Goal: Information Seeking & Learning: Learn about a topic

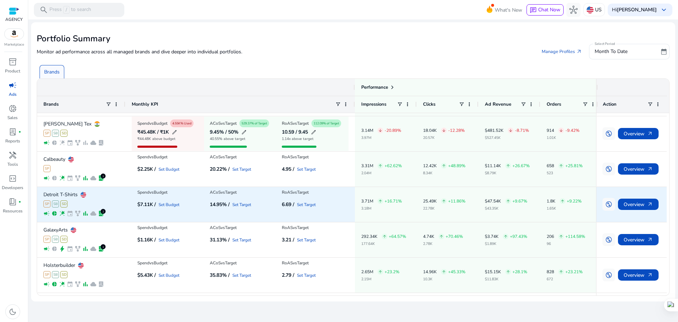
scroll to position [103, 0]
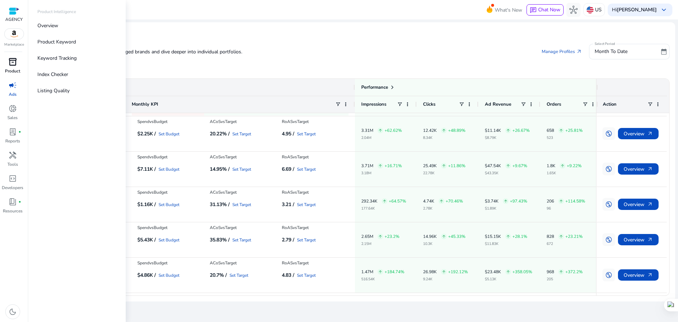
click at [12, 60] on span "inventory_2" at bounding box center [12, 62] width 8 height 8
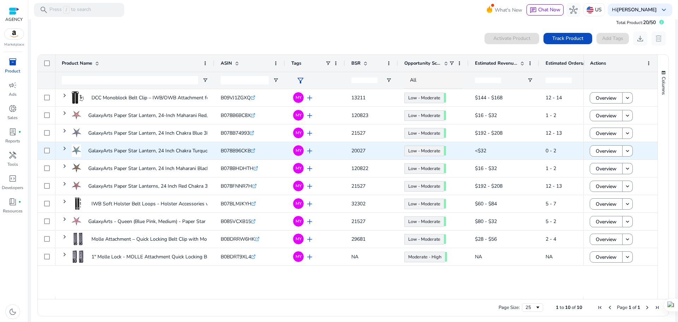
scroll to position [16, 0]
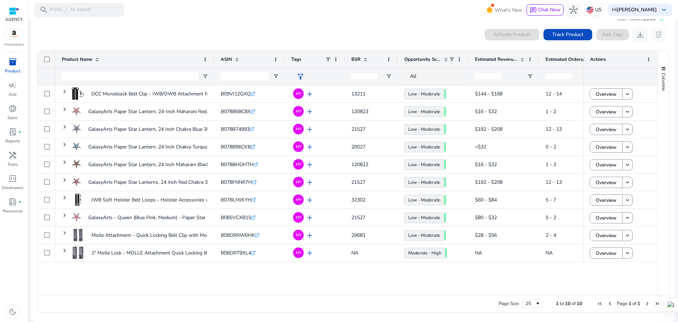
drag, startPoint x: 196, startPoint y: 287, endPoint x: 264, endPoint y: 288, distance: 68.5
click at [264, 288] on div "DCC Monoblock Belt Clip – IWB/OWB Attachment for Concealed Carry... B09VJ1ZGXQ …" at bounding box center [319, 188] width 528 height 207
click at [264, 268] on div "DCC Monoblock Belt Clip – IWB/OWB Attachment for Concealed Carry... B09VJ1ZGXQ …" at bounding box center [319, 188] width 528 height 207
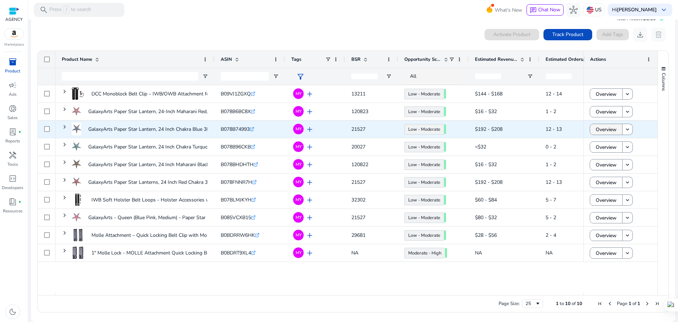
click at [596, 130] on span "Overview" at bounding box center [606, 129] width 21 height 14
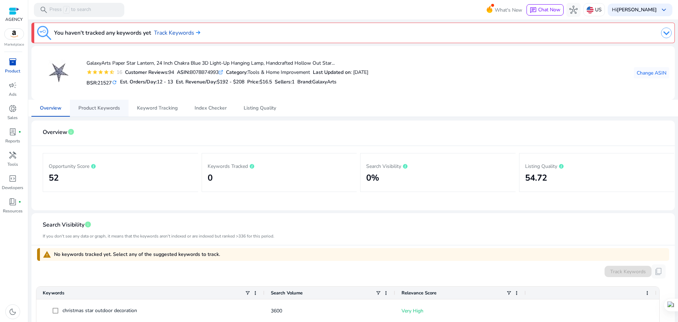
click at [108, 108] on span "Product Keywords" at bounding box center [99, 108] width 42 height 5
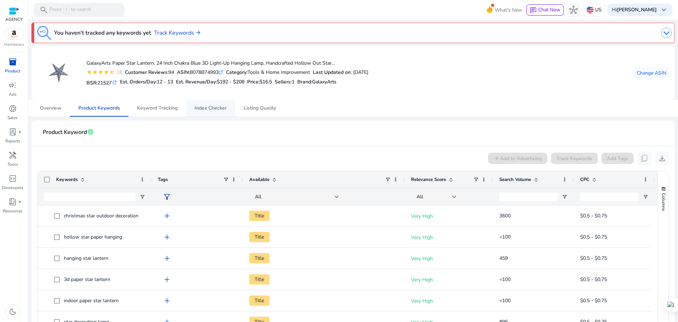
click at [220, 103] on span "Index Checker" at bounding box center [211, 108] width 32 height 17
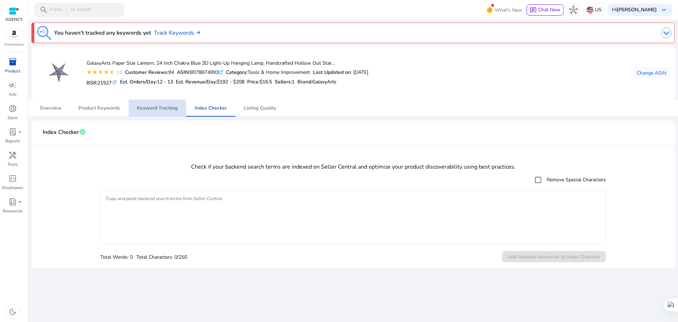
click at [161, 104] on span "Keyword Tracking" at bounding box center [157, 108] width 41 height 17
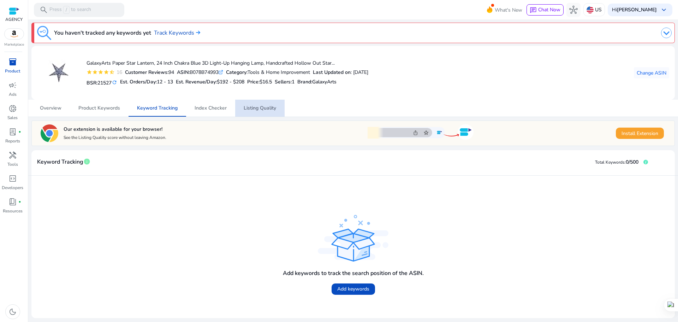
click at [261, 107] on span "Listing Quality" at bounding box center [260, 108] width 32 height 5
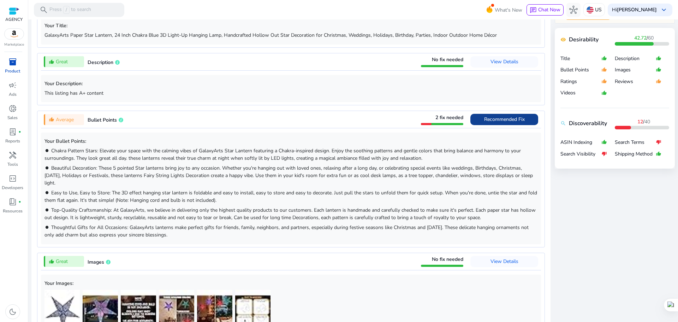
click at [496, 120] on span "Recommended Fix" at bounding box center [504, 119] width 41 height 7
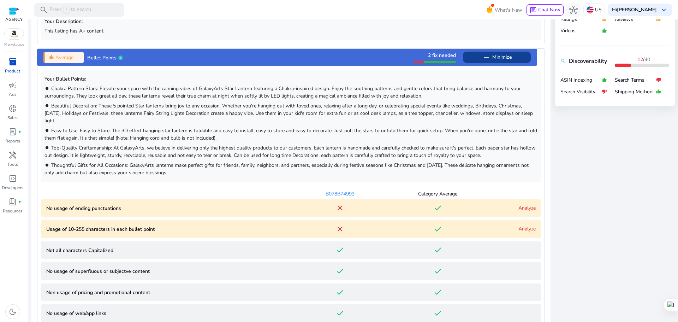
click at [524, 208] on link "Analyze" at bounding box center [526, 207] width 17 height 7
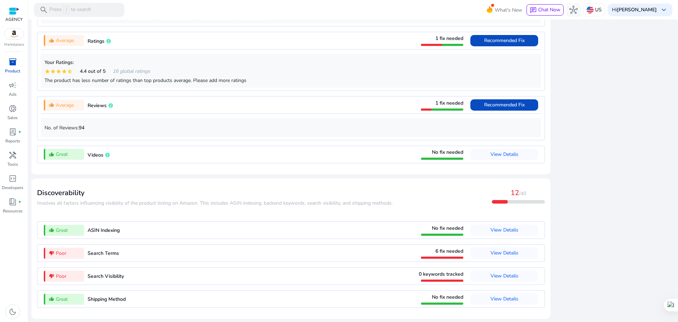
scroll to position [1011, 0]
click at [491, 253] on span "View Details" at bounding box center [505, 252] width 28 height 7
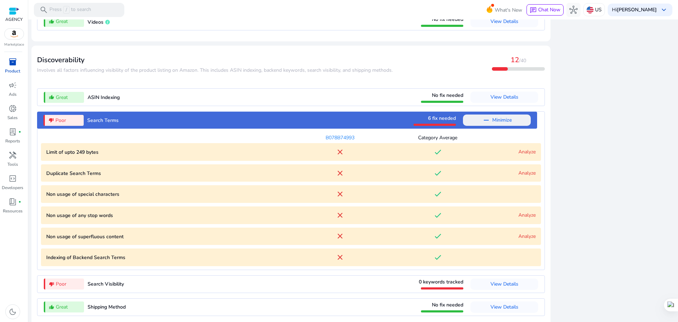
scroll to position [778, 0]
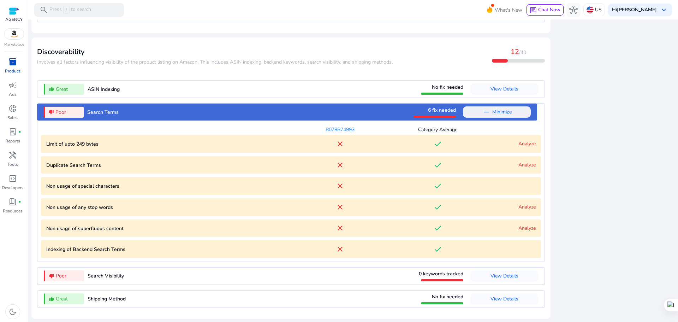
click at [518, 164] on link "Analyze" at bounding box center [526, 164] width 17 height 7
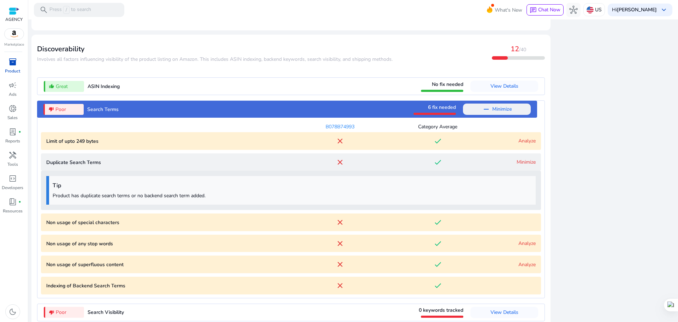
scroll to position [817, 0]
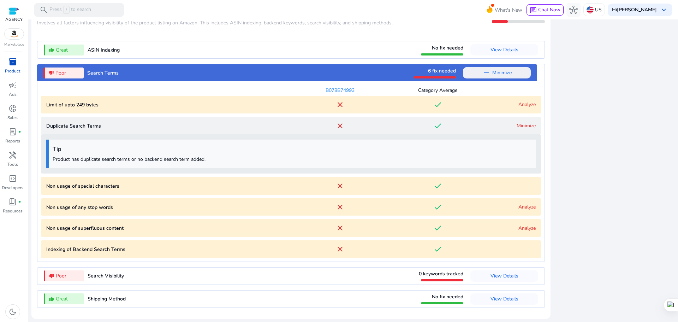
click at [523, 126] on link "Minimize" at bounding box center [526, 125] width 19 height 7
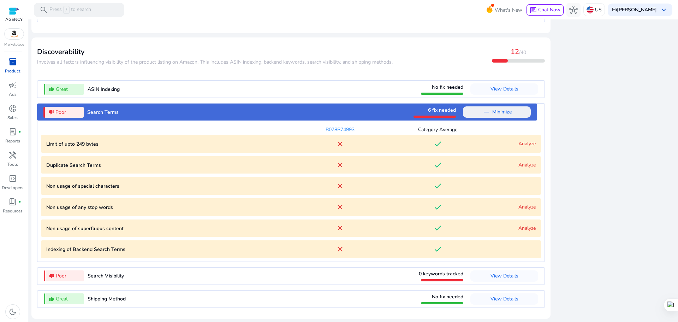
click at [523, 229] on link "Analyze" at bounding box center [526, 228] width 17 height 7
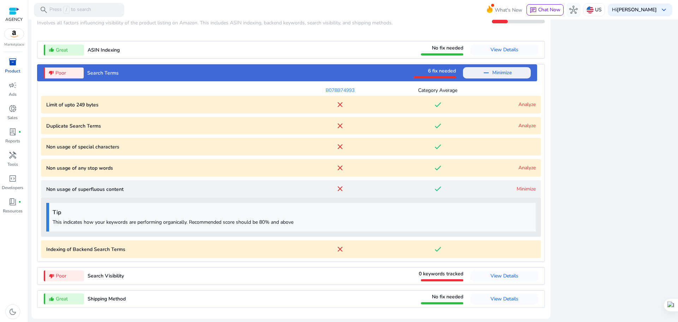
click at [523, 186] on link "Minimize" at bounding box center [526, 188] width 19 height 7
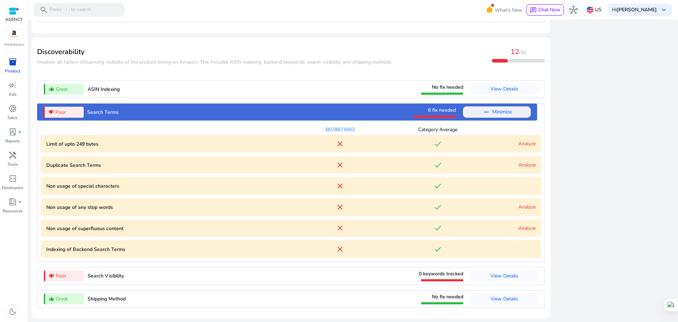
scroll to position [778, 0]
click at [505, 114] on span "Minimize" at bounding box center [501, 111] width 19 height 11
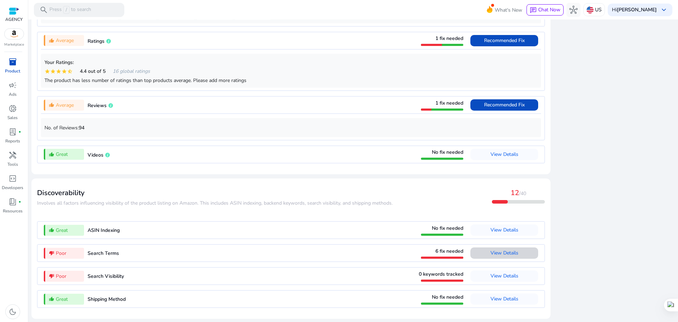
scroll to position [637, 0]
click at [503, 253] on span "View Details" at bounding box center [505, 252] width 28 height 7
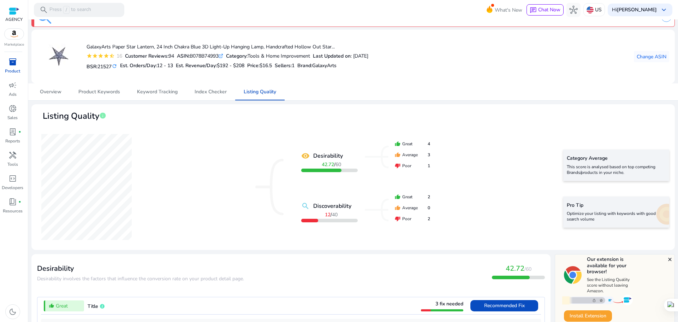
scroll to position [0, 0]
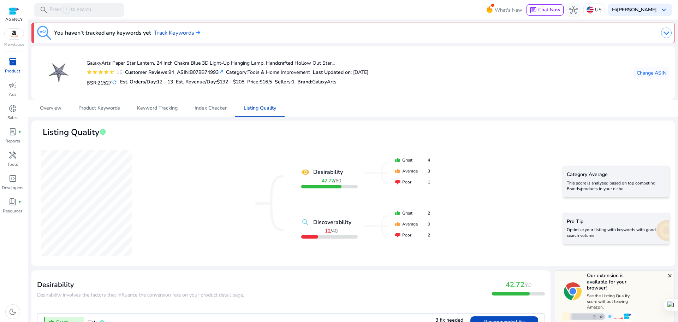
click at [200, 73] on div "ASIN: B078B74993 .st0{fill:#2c8af8}" at bounding box center [200, 72] width 46 height 7
copy div "B078B74993"
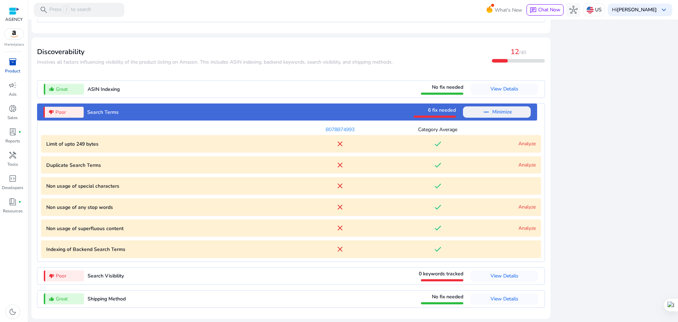
scroll to position [778, 0]
click at [506, 117] on span "Minimize" at bounding box center [501, 111] width 19 height 11
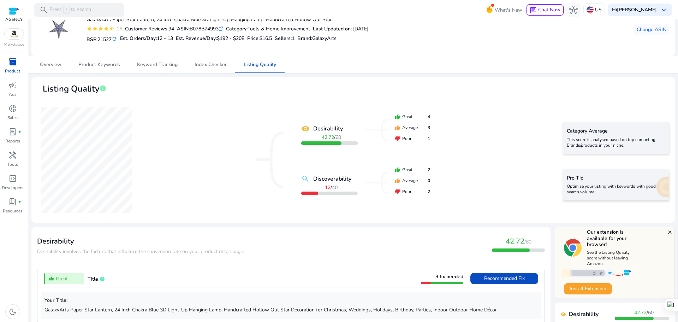
scroll to position [0, 0]
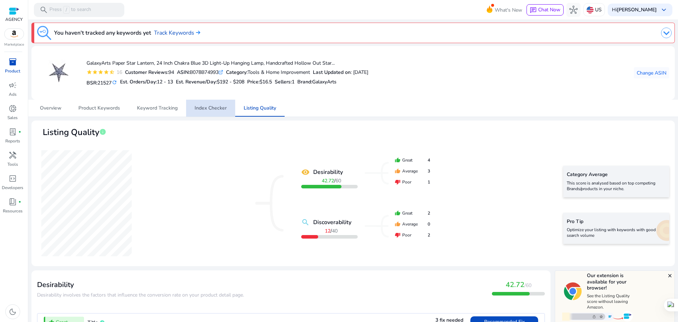
click at [212, 106] on span "Index Checker" at bounding box center [211, 108] width 32 height 5
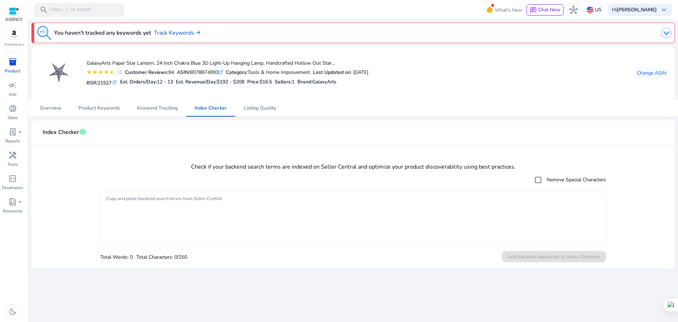
click at [250, 209] on textarea "Copy and paste backend search terms from Seller Central" at bounding box center [353, 217] width 494 height 46
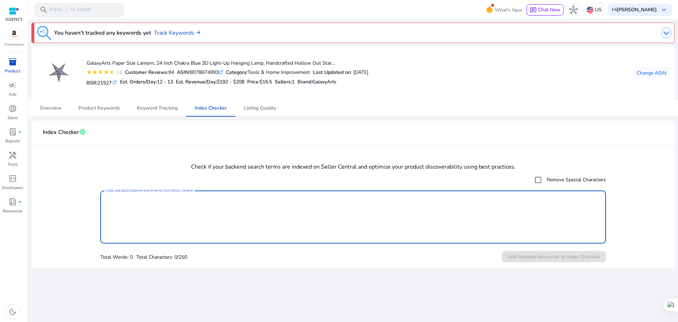
paste textarea "**********"
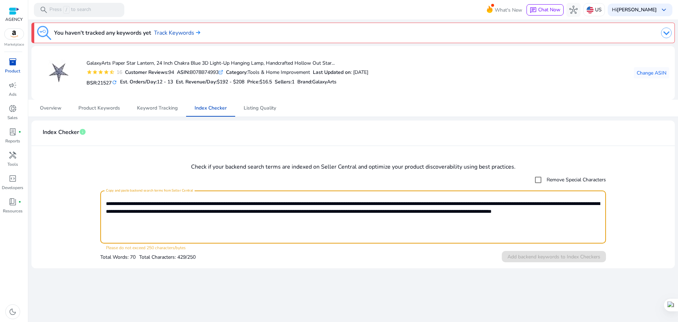
click at [279, 258] on div "Total Words: 70 Total Characters: 429/250 Add backend keywords to Index Checkers" at bounding box center [353, 257] width 506 height 12
drag, startPoint x: 272, startPoint y: 224, endPoint x: 468, endPoint y: 209, distance: 196.5
click at [468, 209] on textarea "**********" at bounding box center [353, 217] width 494 height 46
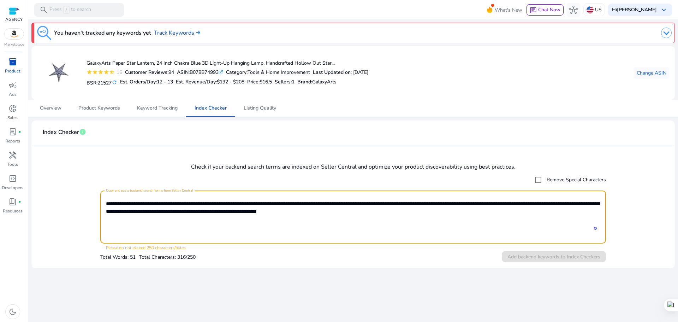
type textarea "**********"
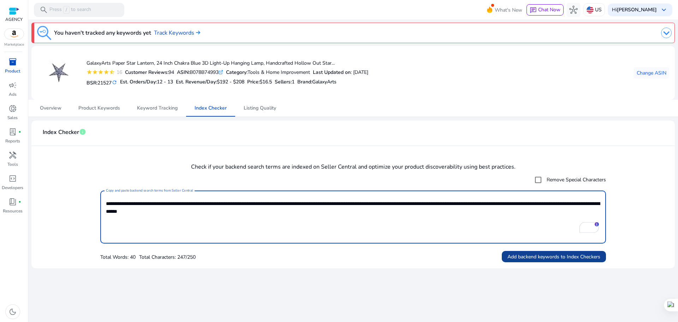
type textarea "**********"
click at [541, 255] on span "Add backend keywords to Index Checkers" at bounding box center [553, 256] width 93 height 7
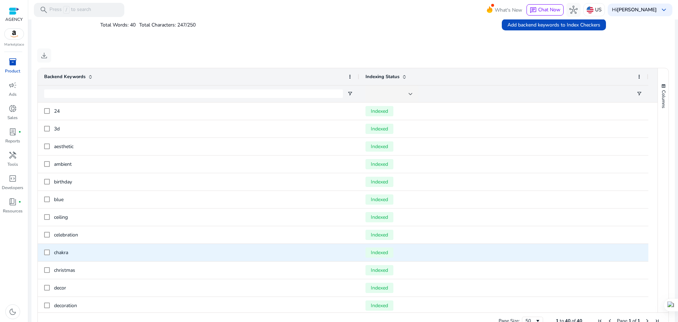
scroll to position [283, 0]
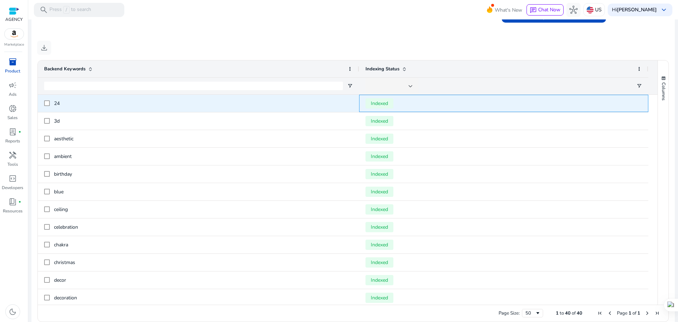
click at [383, 104] on span "Indexed" at bounding box center [379, 103] width 28 height 10
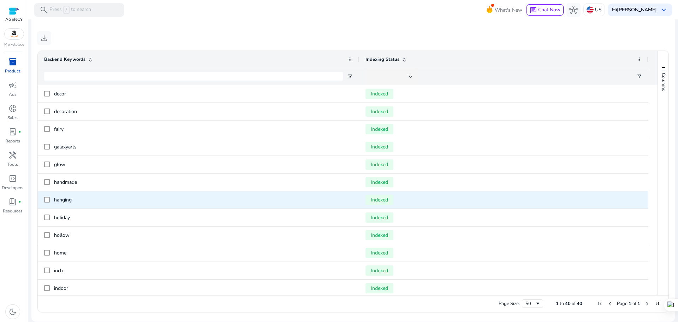
scroll to position [0, 0]
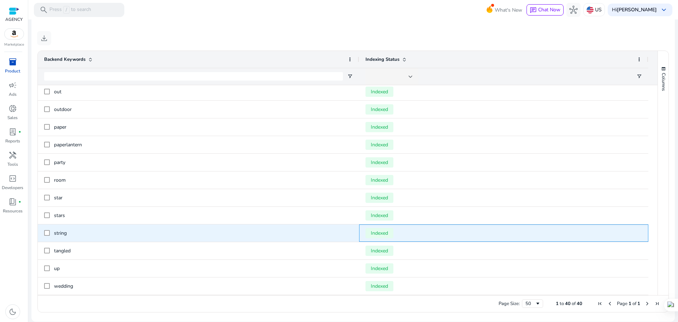
click at [370, 240] on span "Indexed" at bounding box center [503, 233] width 277 height 14
click at [374, 231] on span "Indexed" at bounding box center [379, 233] width 28 height 10
click at [380, 231] on span "Indexed" at bounding box center [379, 233] width 28 height 10
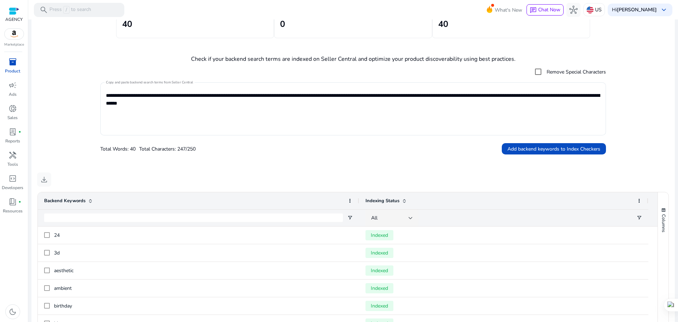
click at [260, 168] on mat-card "**********" at bounding box center [352, 216] width 643 height 493
click at [408, 218] on div "All" at bounding box center [389, 218] width 37 height 8
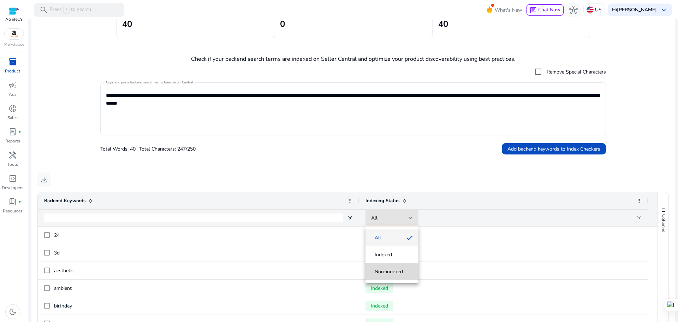
click at [397, 269] on span "Non-indexed" at bounding box center [389, 271] width 28 height 7
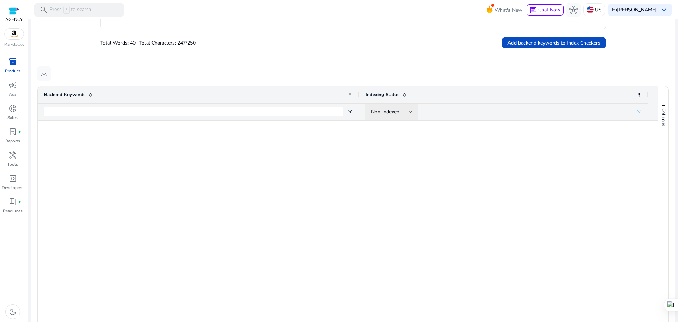
click at [403, 106] on div "Non-indexed" at bounding box center [392, 111] width 42 height 17
click at [403, 144] on mat-option "Indexed" at bounding box center [391, 148] width 53 height 17
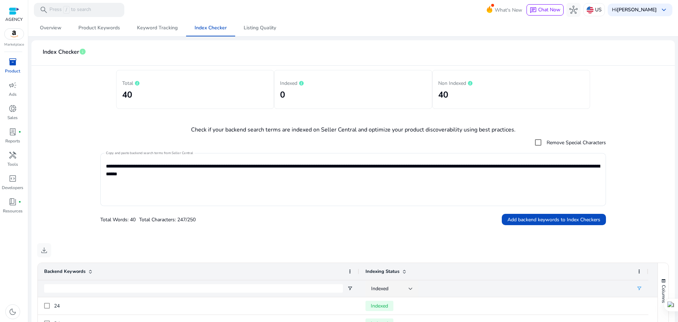
drag, startPoint x: 678, startPoint y: 193, endPoint x: 666, endPoint y: 207, distance: 18.0
click at [678, 203] on div at bounding box center [678, 161] width 0 height 322
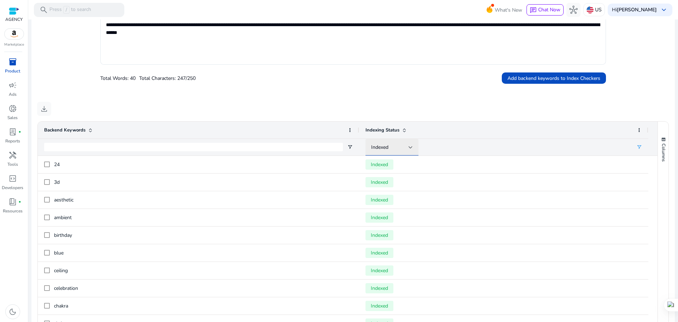
click at [401, 148] on div "Indexed" at bounding box center [389, 147] width 37 height 8
click at [393, 205] on mat-option "Non-indexed" at bounding box center [391, 200] width 53 height 17
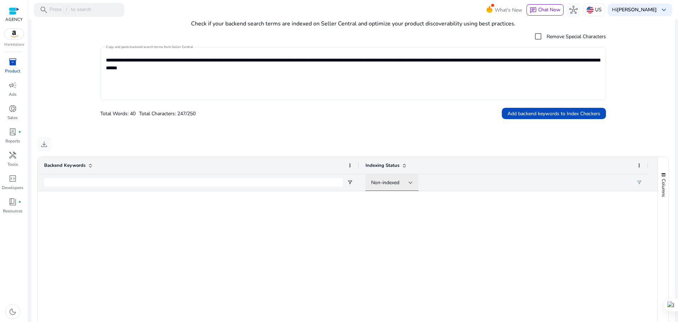
click at [395, 181] on span "Non-indexed" at bounding box center [385, 182] width 28 height 7
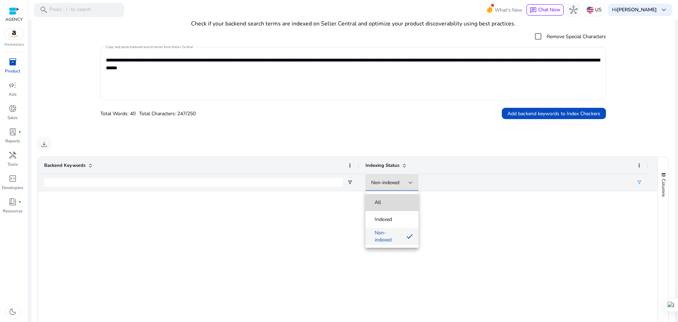
click at [395, 200] on span "All" at bounding box center [392, 202] width 42 height 7
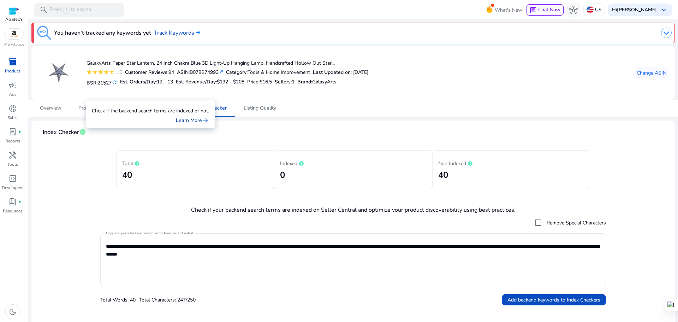
click at [185, 121] on link "Learn More arrow_forward" at bounding box center [192, 120] width 33 height 7
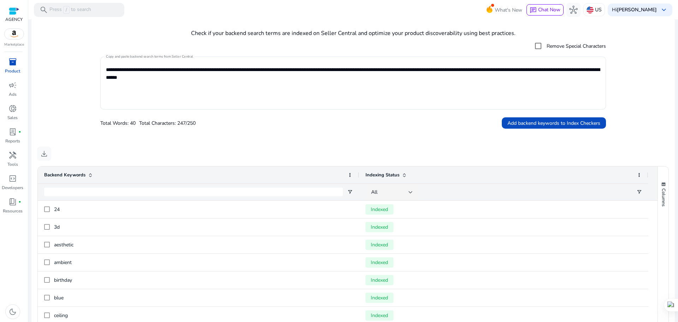
click at [406, 152] on div "download" at bounding box center [353, 154] width 632 height 14
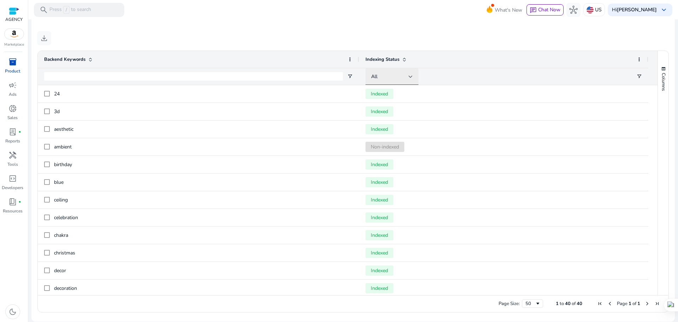
click at [396, 79] on div "All" at bounding box center [389, 77] width 37 height 8
click at [406, 129] on span "Non-indexed" at bounding box center [392, 130] width 42 height 7
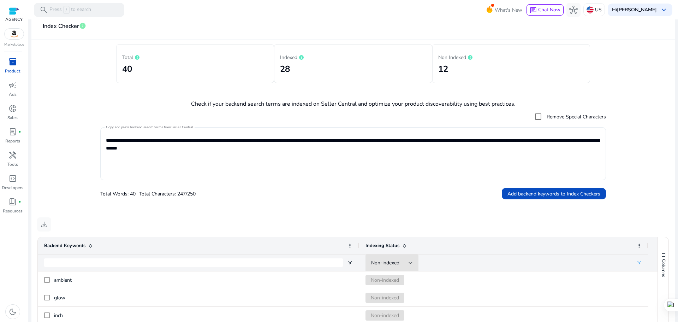
click at [331, 136] on textarea "**********" at bounding box center [353, 154] width 494 height 46
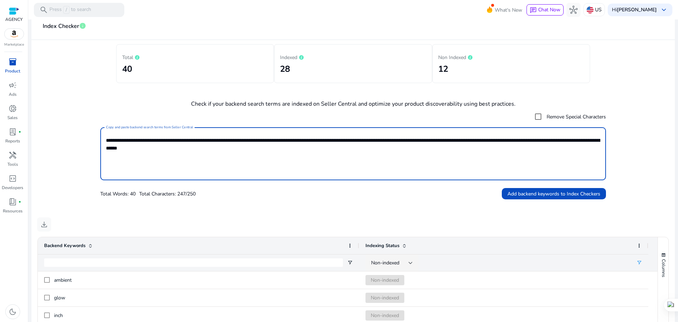
click at [336, 151] on textarea "**********" at bounding box center [353, 154] width 494 height 46
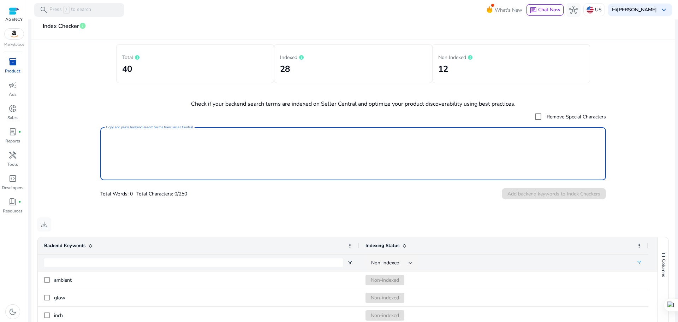
click at [53, 96] on mat-card "Index Checker info Total 40 Indexed 28 Non Indexed 12 Check if your backend sea…" at bounding box center [352, 260] width 643 height 493
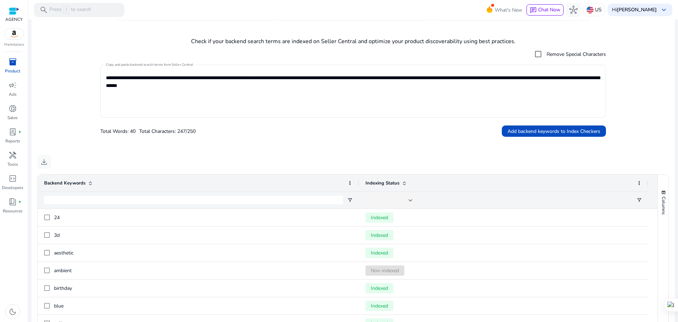
scroll to position [177, 0]
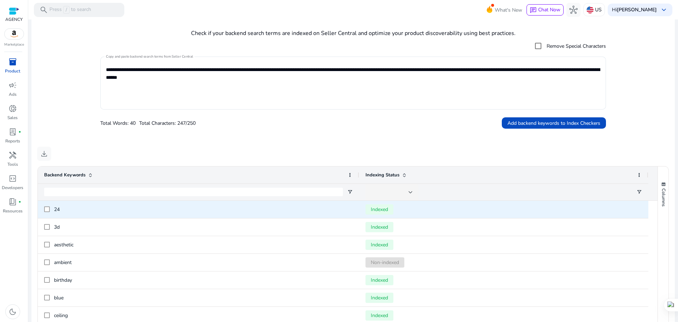
click at [44, 209] on div "24" at bounding box center [198, 209] width 321 height 17
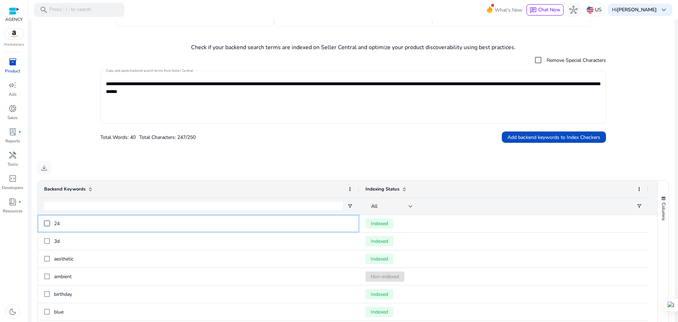
scroll to position [151, 0]
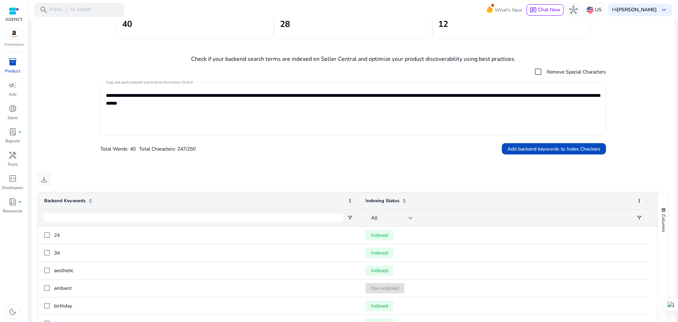
click at [236, 164] on mat-card "**********" at bounding box center [352, 216] width 643 height 493
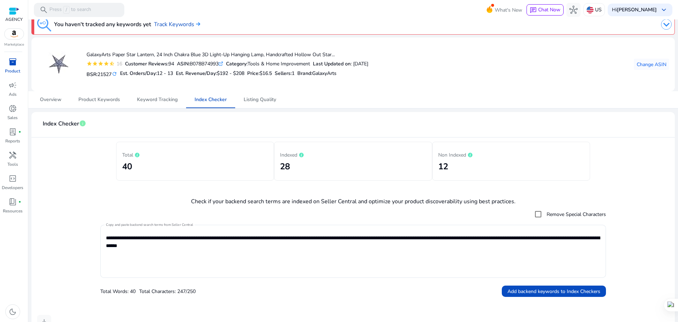
scroll to position [0, 0]
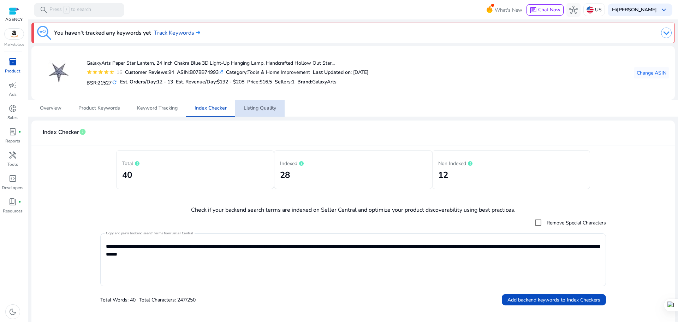
click at [266, 108] on span "Listing Quality" at bounding box center [260, 108] width 32 height 5
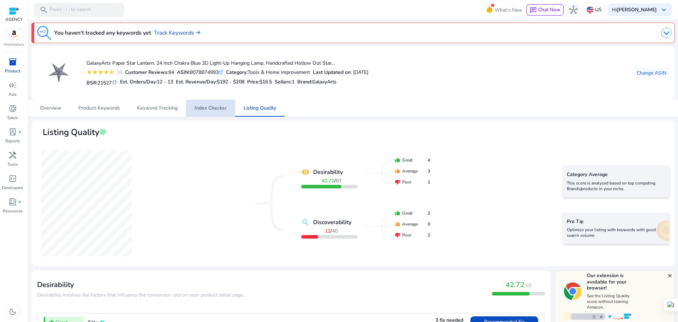
click at [220, 107] on span "Index Checker" at bounding box center [211, 108] width 32 height 5
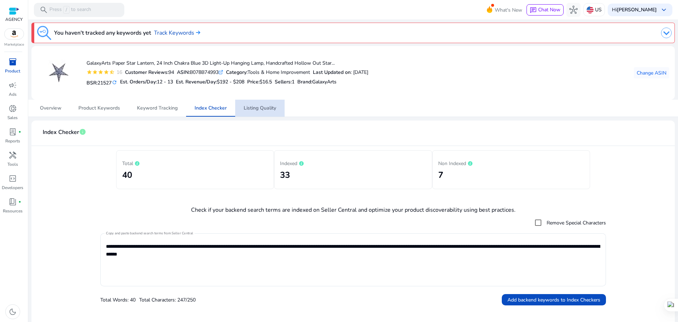
click at [273, 111] on span "Listing Quality" at bounding box center [260, 108] width 32 height 5
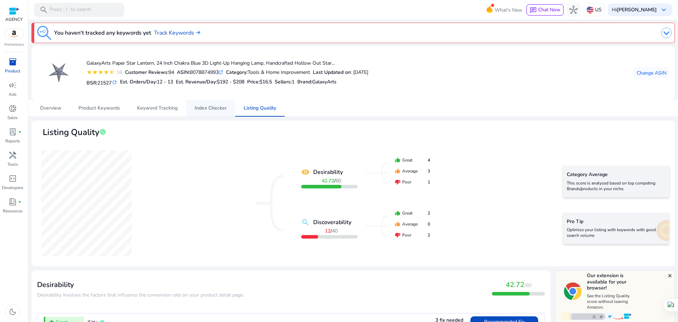
click at [203, 104] on span "Index Checker" at bounding box center [211, 108] width 32 height 17
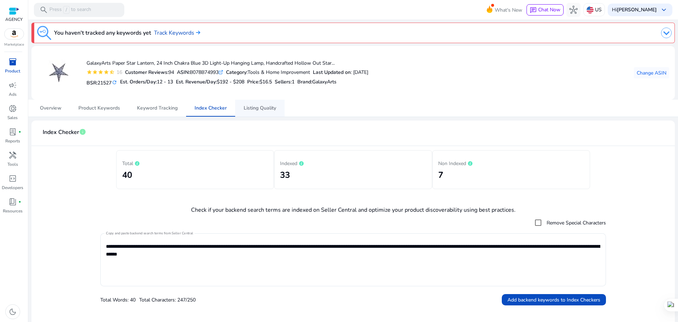
click at [259, 109] on span "Listing Quality" at bounding box center [260, 108] width 32 height 5
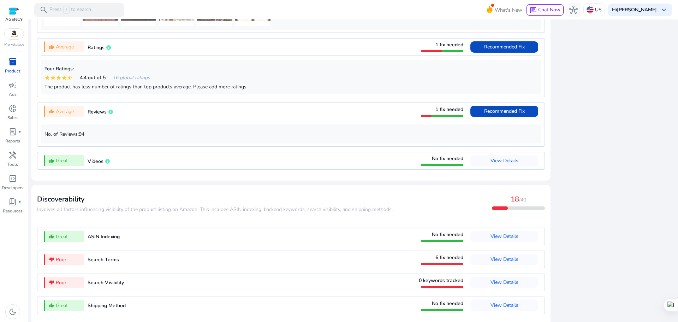
scroll to position [637, 0]
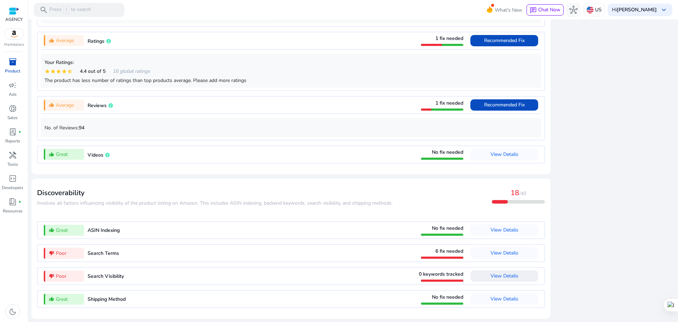
click at [505, 273] on span "View Details" at bounding box center [505, 275] width 28 height 7
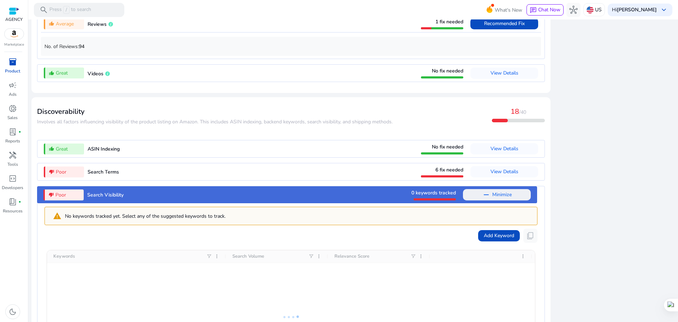
click at [484, 198] on mat-icon "remove" at bounding box center [486, 194] width 8 height 8
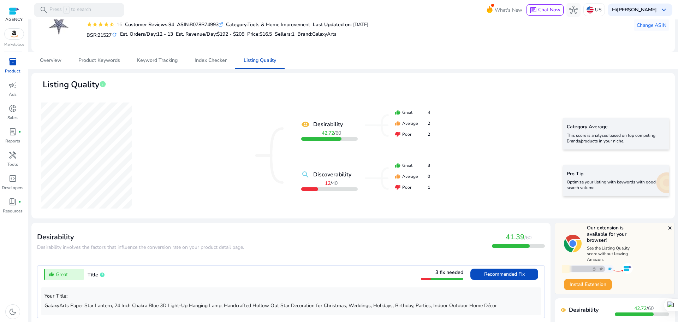
scroll to position [0, 0]
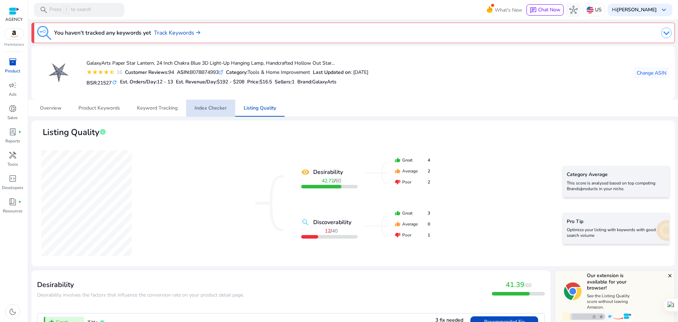
click at [210, 106] on span "Index Checker" at bounding box center [211, 108] width 32 height 5
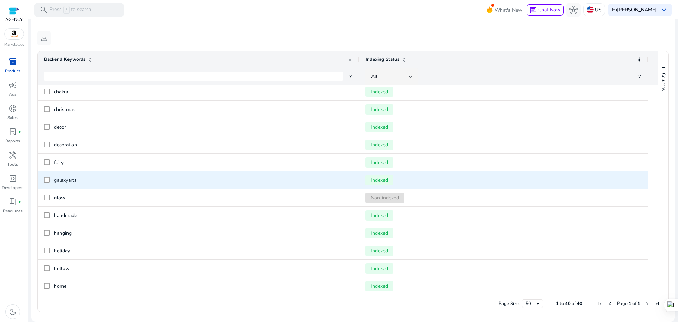
scroll to position [2, 0]
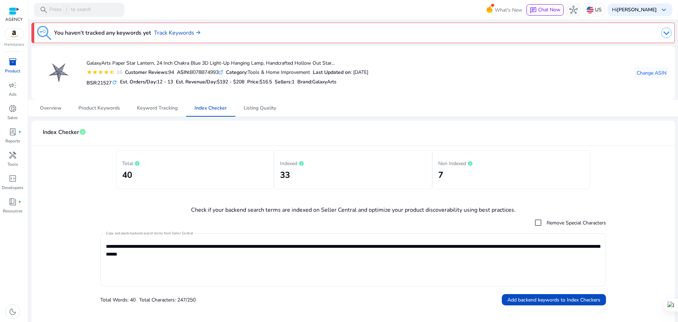
click at [14, 62] on span "inventory_2" at bounding box center [12, 62] width 8 height 8
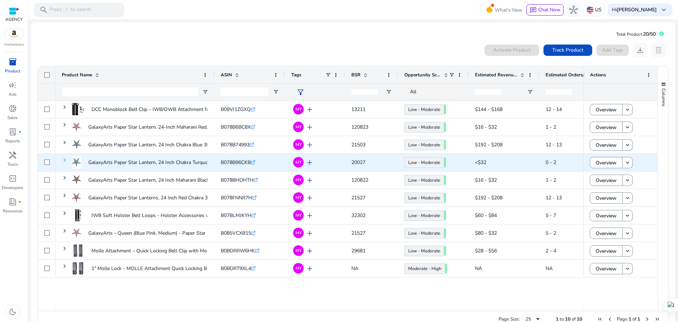
click at [64, 159] on span at bounding box center [65, 160] width 6 height 6
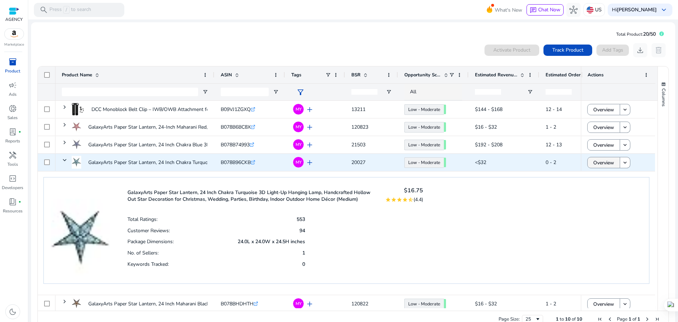
click at [604, 158] on span "Overview" at bounding box center [603, 162] width 21 height 14
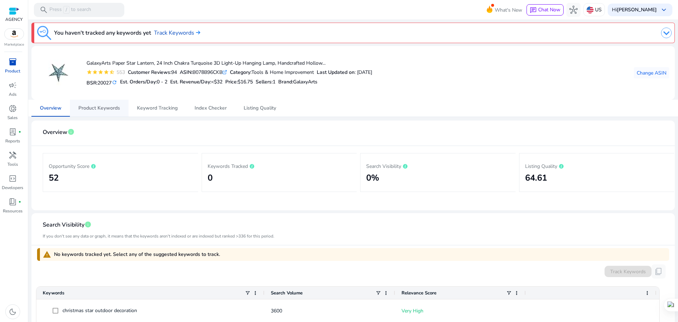
click at [93, 101] on span "Product Keywords" at bounding box center [99, 108] width 42 height 17
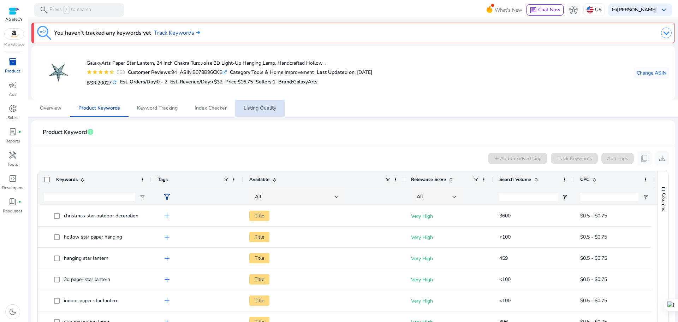
click at [275, 106] on span "Listing Quality" at bounding box center [260, 108] width 32 height 5
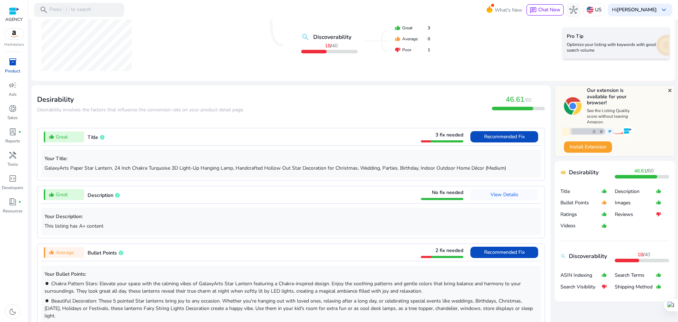
scroll to position [177, 0]
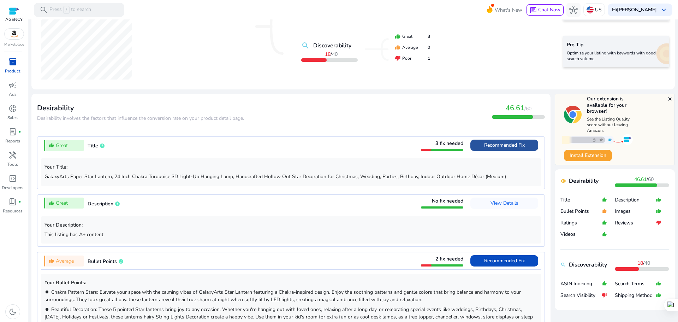
click at [512, 143] on span "Recommended Fix" at bounding box center [504, 145] width 41 height 7
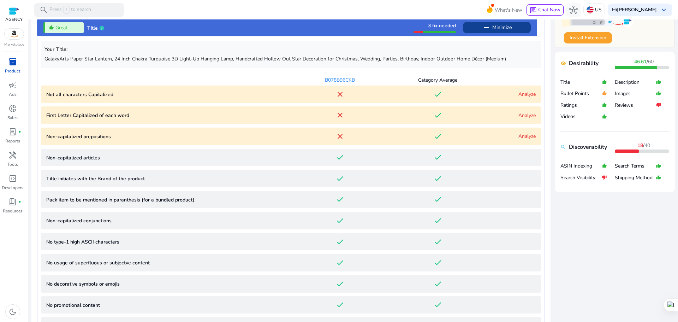
scroll to position [278, 0]
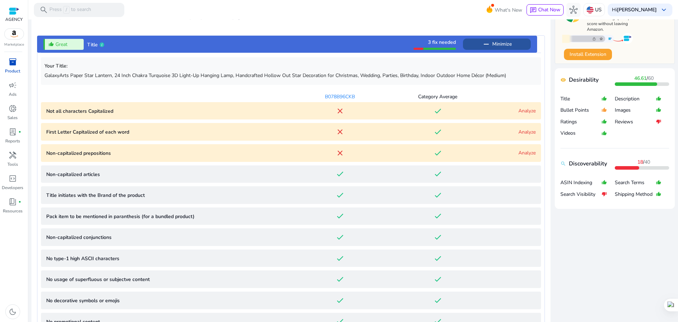
click at [492, 44] on span "Minimize" at bounding box center [501, 43] width 19 height 11
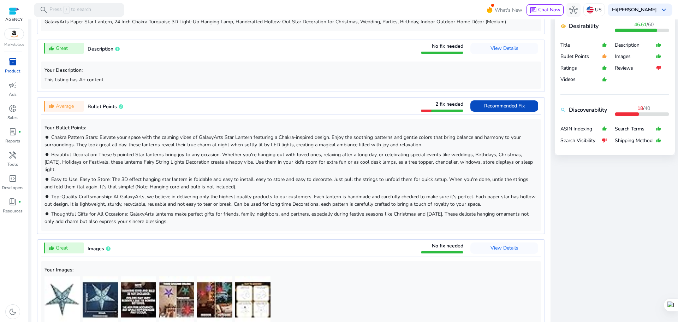
scroll to position [348, 0]
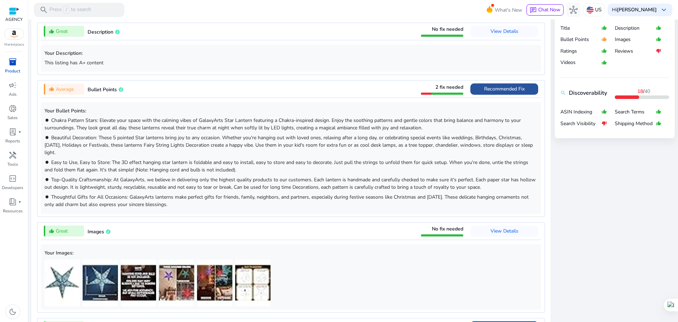
click at [504, 91] on span "Recommended Fix" at bounding box center [504, 88] width 41 height 7
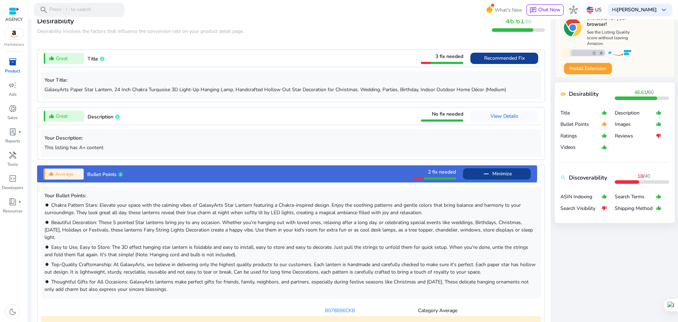
scroll to position [318, 0]
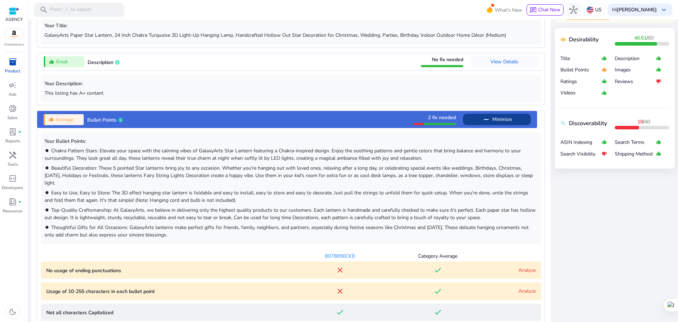
click at [478, 119] on span at bounding box center [497, 119] width 68 height 17
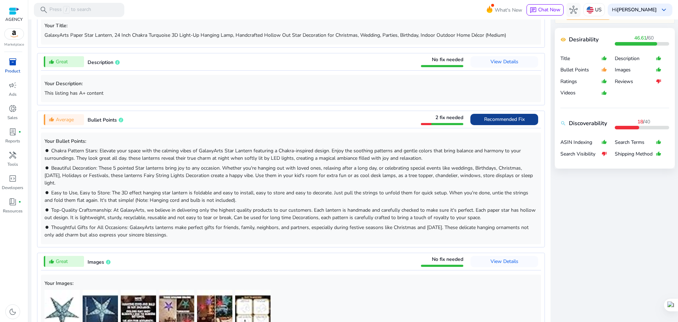
click at [478, 119] on span at bounding box center [504, 119] width 68 height 17
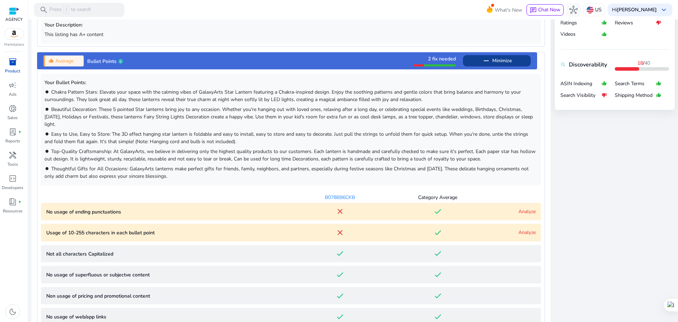
scroll to position [358, 0]
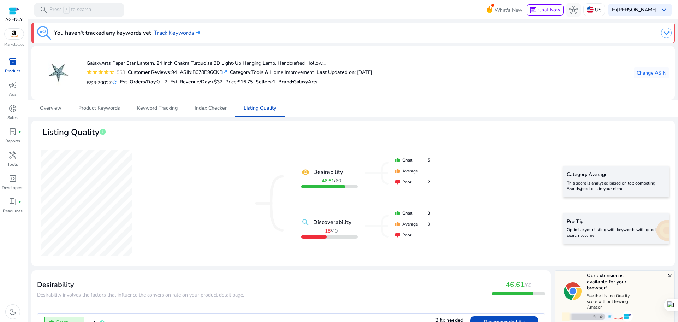
click at [16, 66] on span "inventory_2" at bounding box center [12, 62] width 8 height 8
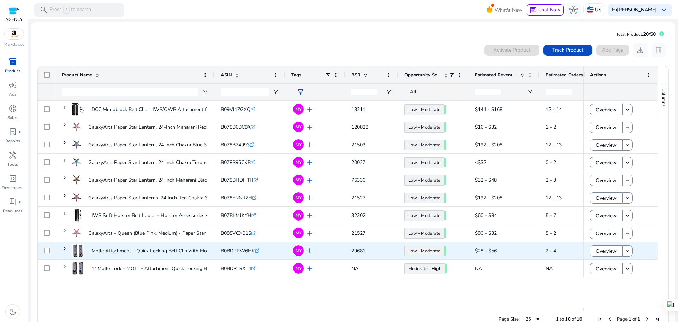
scroll to position [16, 0]
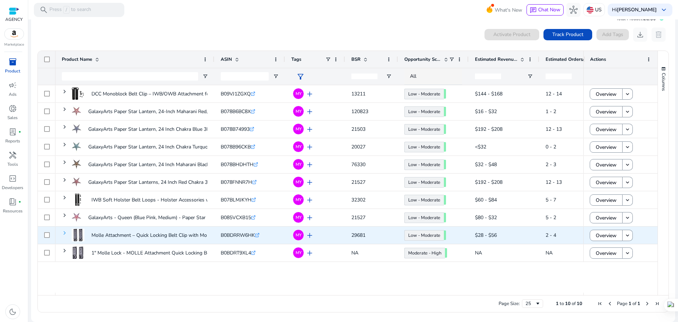
click at [64, 232] on span at bounding box center [65, 233] width 6 height 6
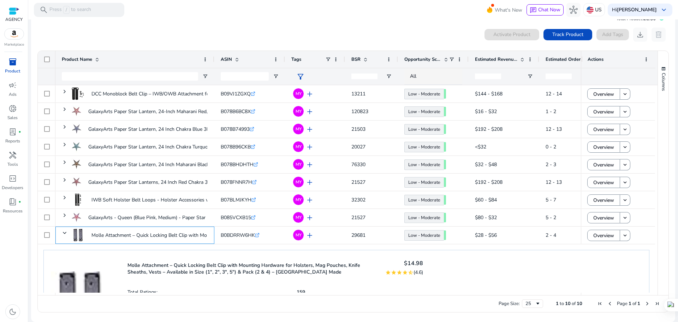
scroll to position [93, 0]
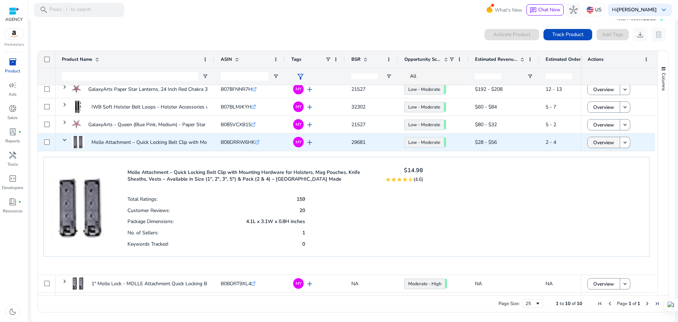
click at [604, 145] on span "Overview" at bounding box center [603, 142] width 21 height 14
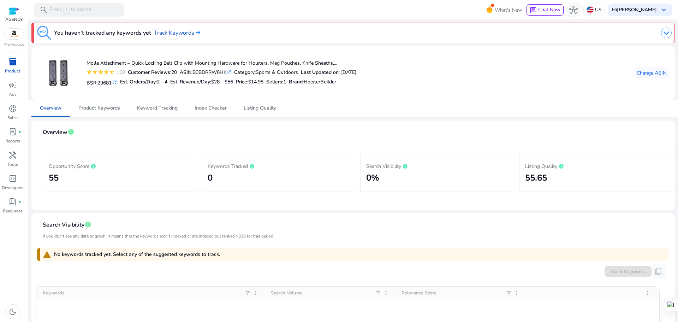
click at [252, 99] on mat-card "Molle Attachment – Quick Locking Belt Clip with Mounting Hardware for Holsters,…" at bounding box center [352, 73] width 643 height 54
click at [259, 103] on span "Listing Quality" at bounding box center [260, 108] width 32 height 17
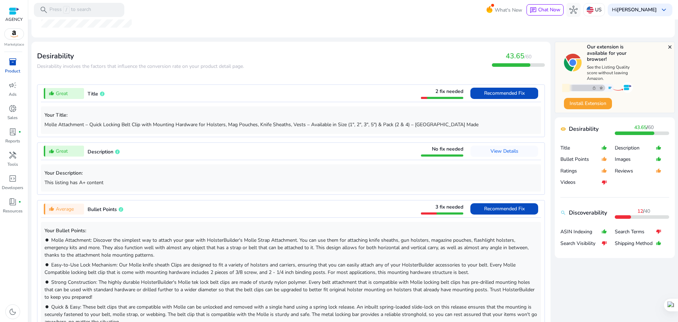
scroll to position [318, 0]
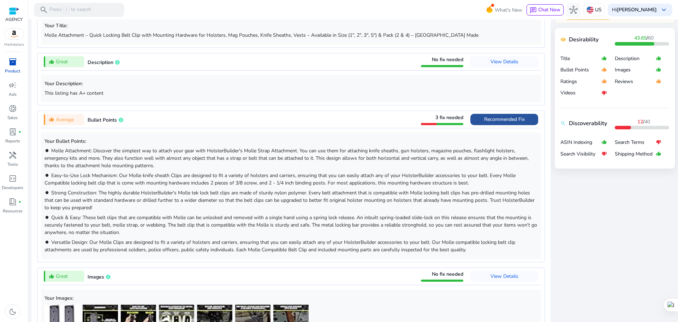
click at [509, 115] on span "Recommended Fix" at bounding box center [504, 119] width 41 height 11
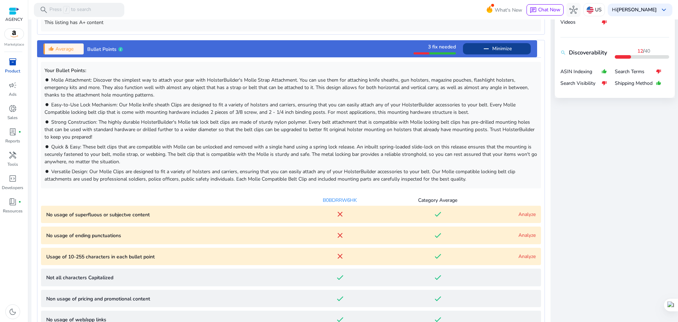
scroll to position [428, 0]
